Goal: Information Seeking & Learning: Find specific fact

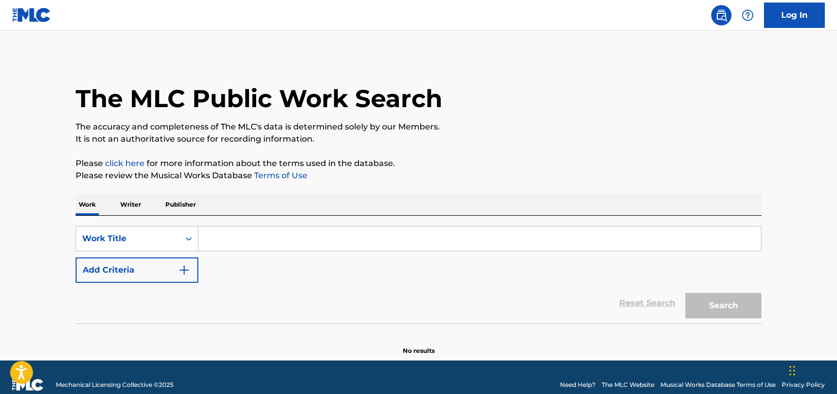
click at [252, 243] on input "Search Form" at bounding box center [479, 238] width 563 height 24
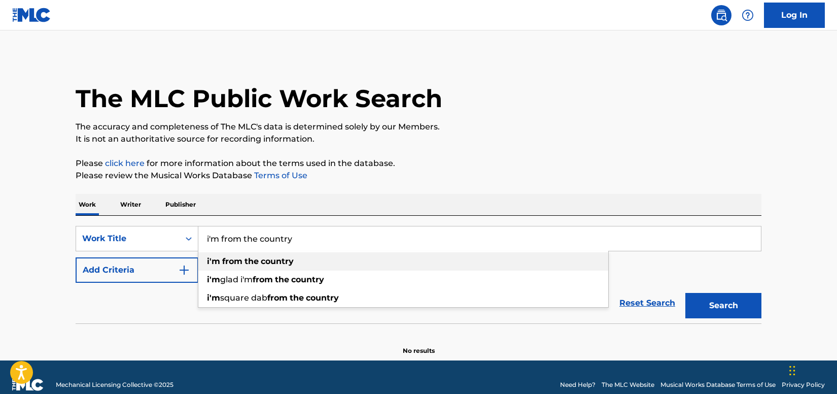
type input "i'm from the country"
click at [245, 257] on strong "the" at bounding box center [252, 261] width 14 height 10
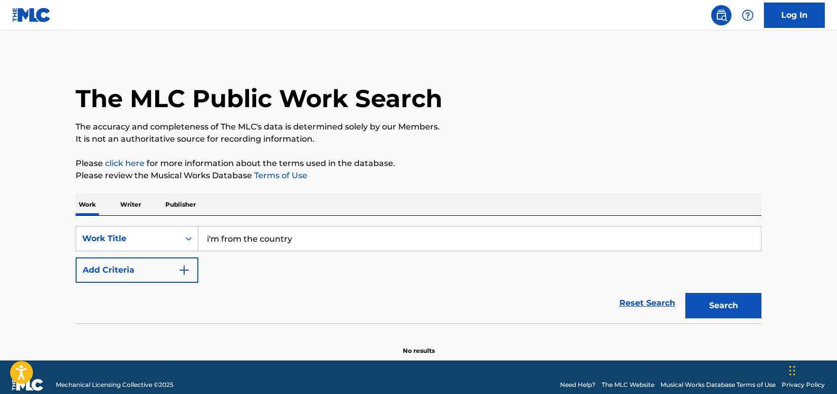
click at [162, 265] on button "Add Criteria" at bounding box center [137, 269] width 123 height 25
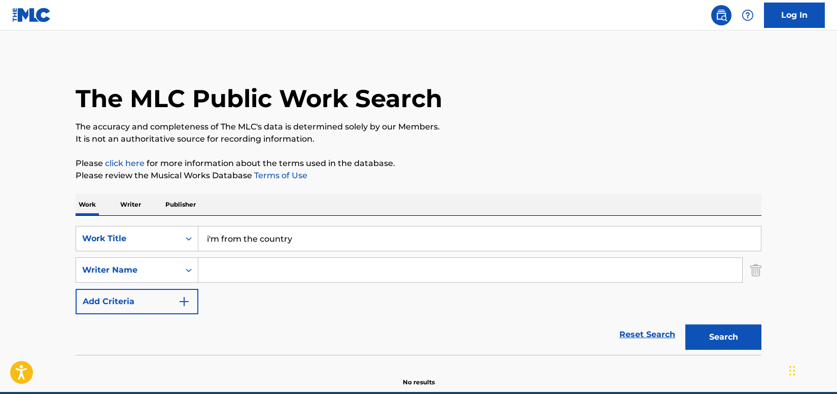
click at [233, 267] on input "Search Form" at bounding box center [470, 270] width 544 height 24
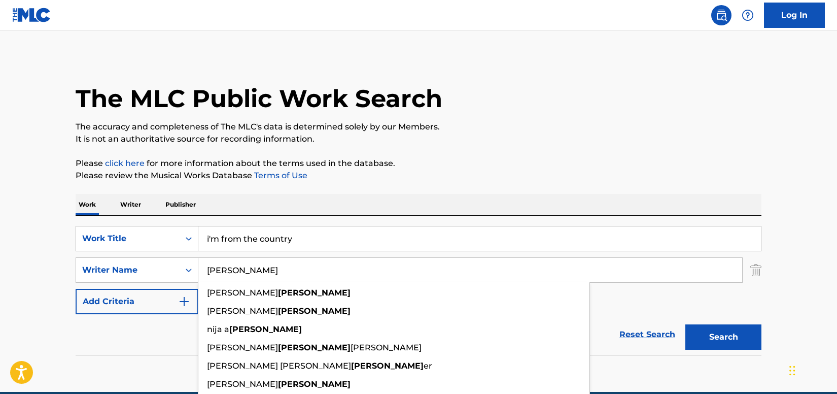
type input "[PERSON_NAME]"
click at [686, 324] on button "Search" at bounding box center [724, 336] width 76 height 25
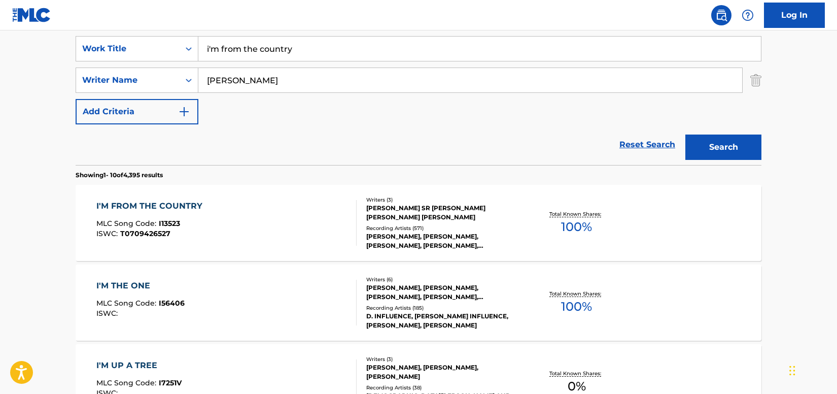
scroll to position [190, 0]
click at [275, 209] on div "I'M FROM THE COUNTRY MLC Song Code : I13523 ISWC : T0709426527" at bounding box center [226, 222] width 261 height 46
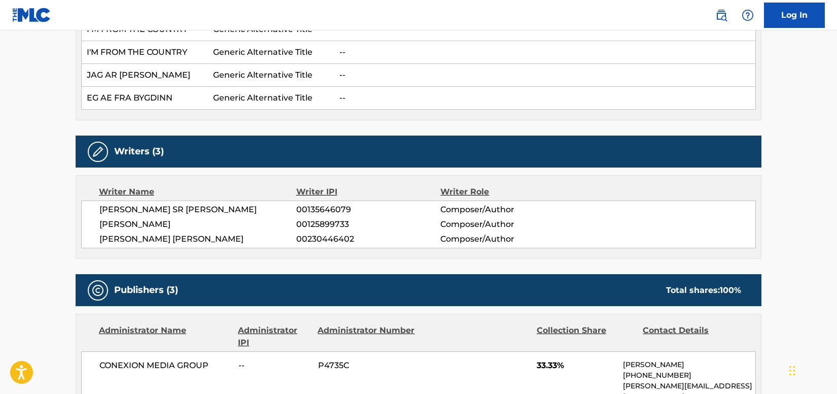
scroll to position [246, 0]
